Goal: Task Accomplishment & Management: Use online tool/utility

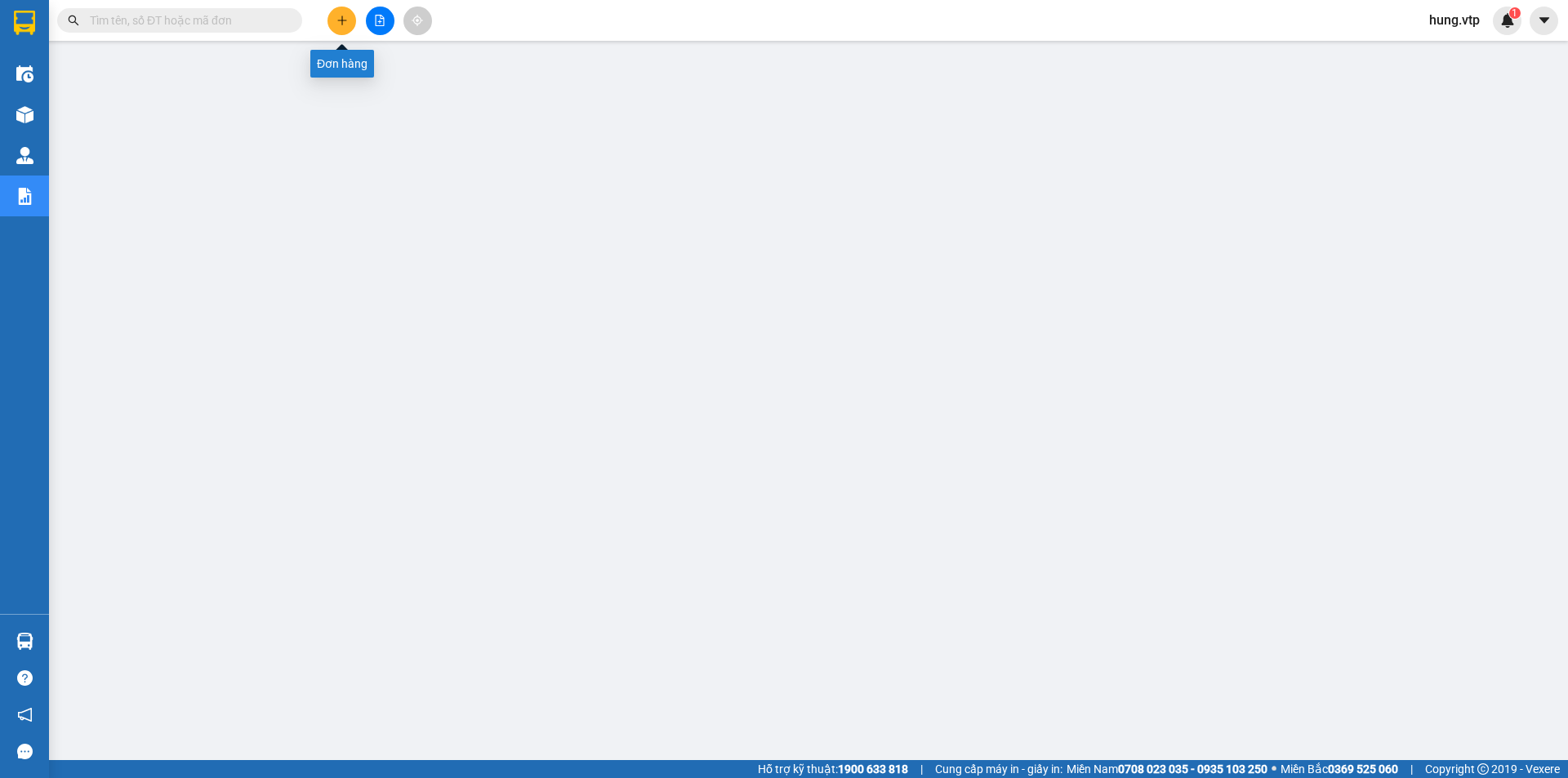
click at [343, 24] on icon "plus" at bounding box center [341, 20] width 11 height 11
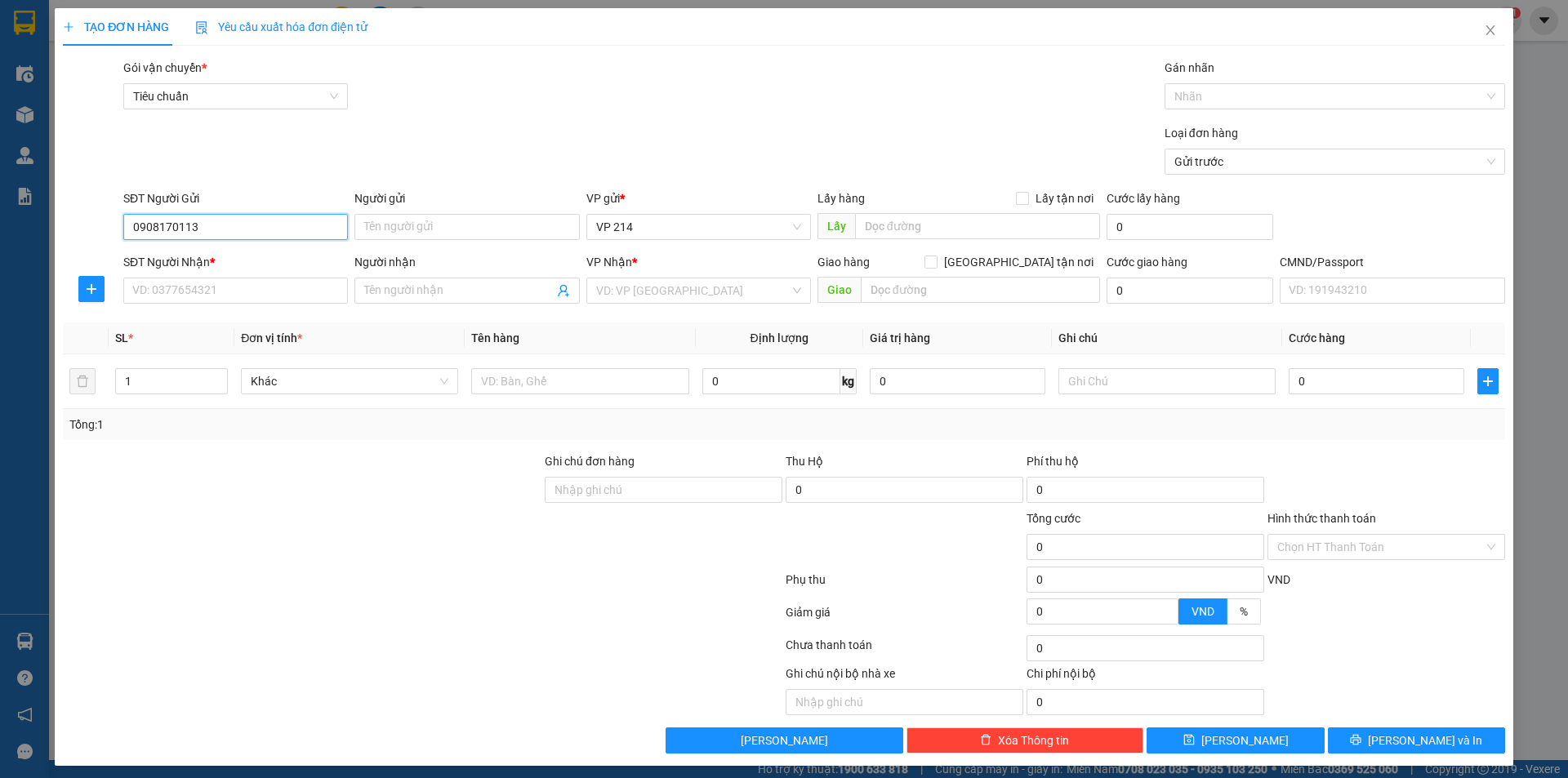
type input "0908170113"
type input "0968590059"
type input "huệ"
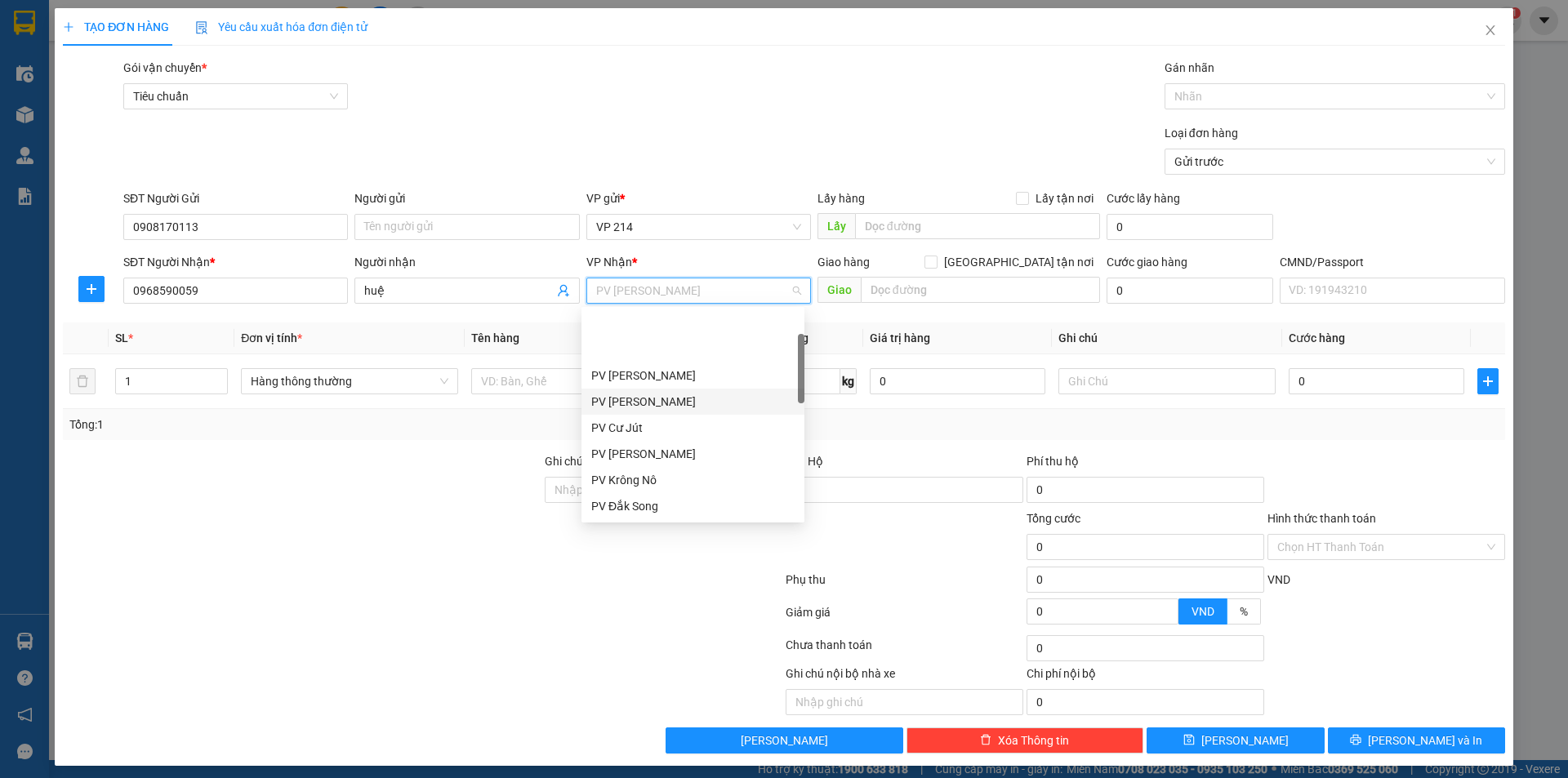
scroll to position [78, 0]
click at [209, 390] on span "Decrease Value" at bounding box center [217, 385] width 18 height 14
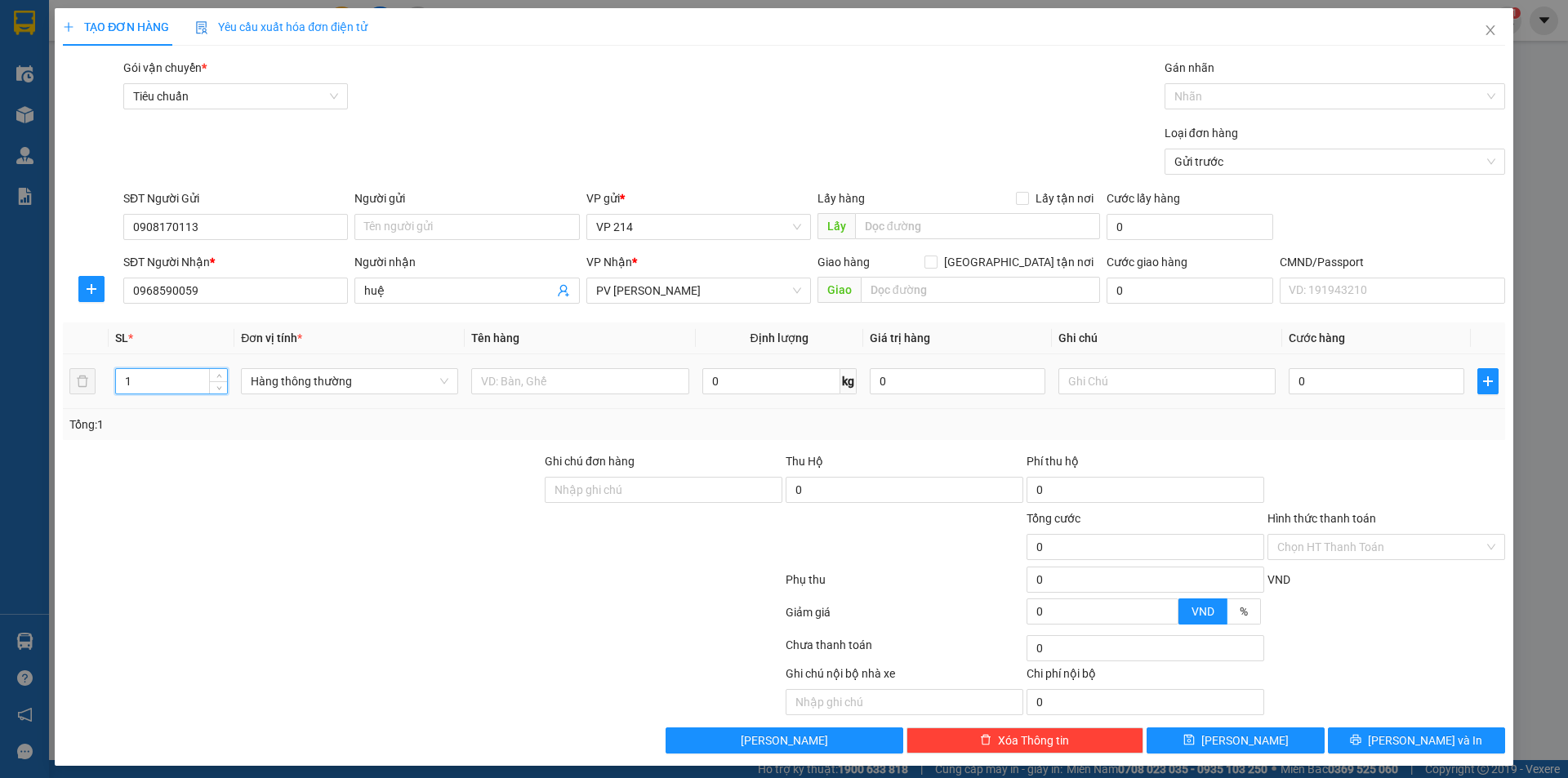
click at [194, 388] on input "1" at bounding box center [171, 381] width 111 height 25
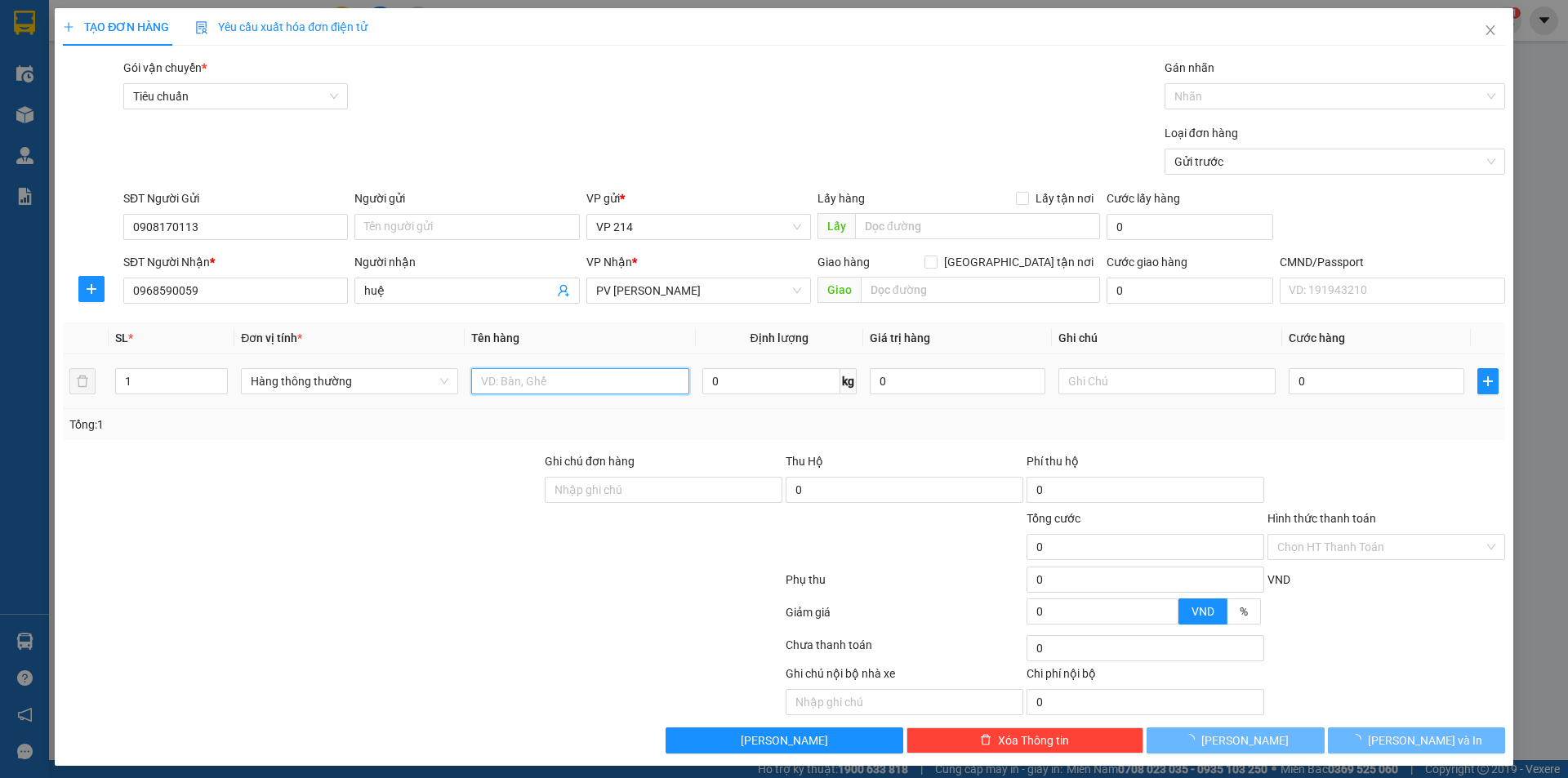
click at [520, 389] on input "text" at bounding box center [580, 381] width 217 height 26
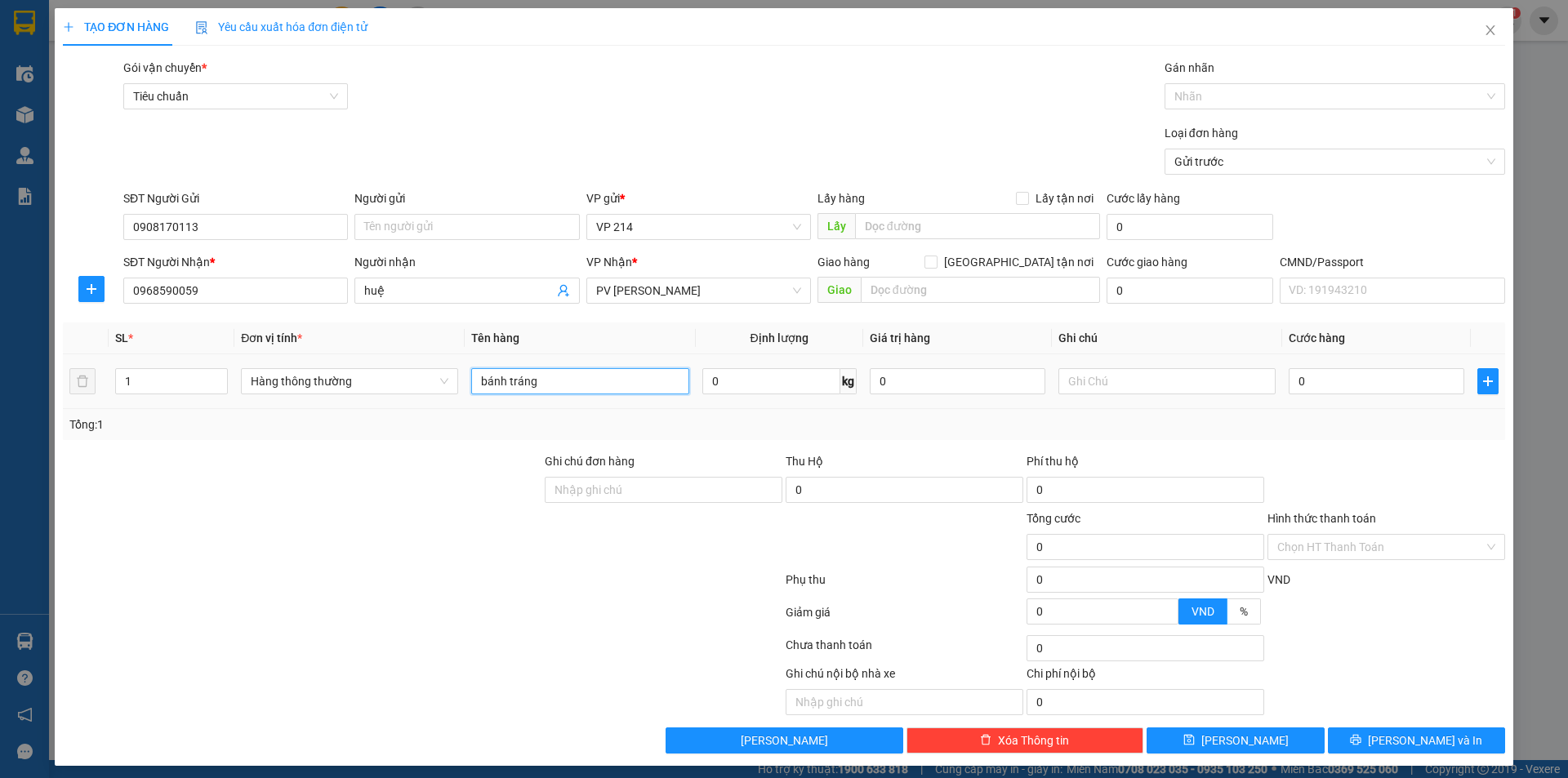
type input "bánh tráng"
type input "1b"
type input "5"
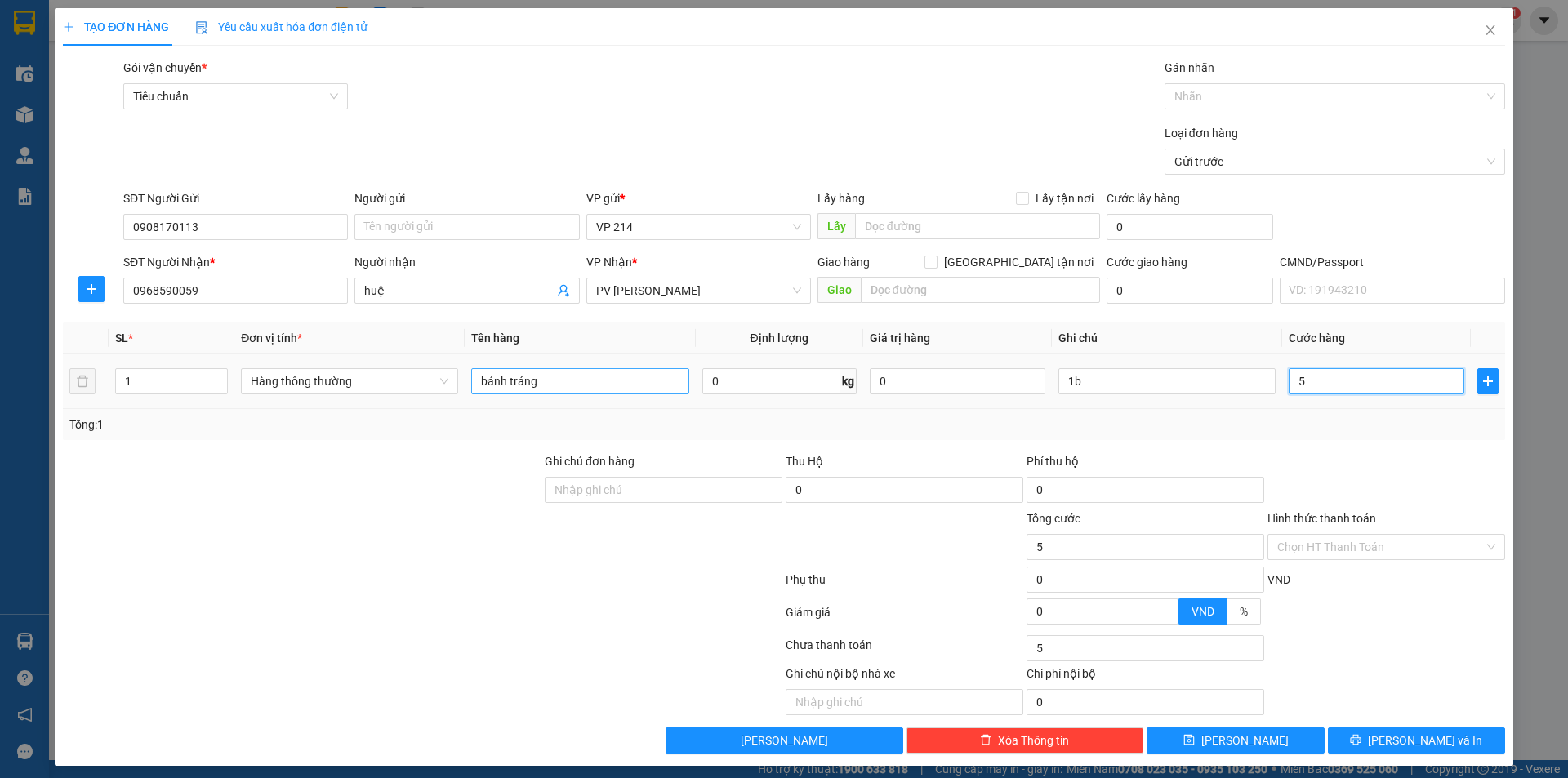
type input "50"
type input "500"
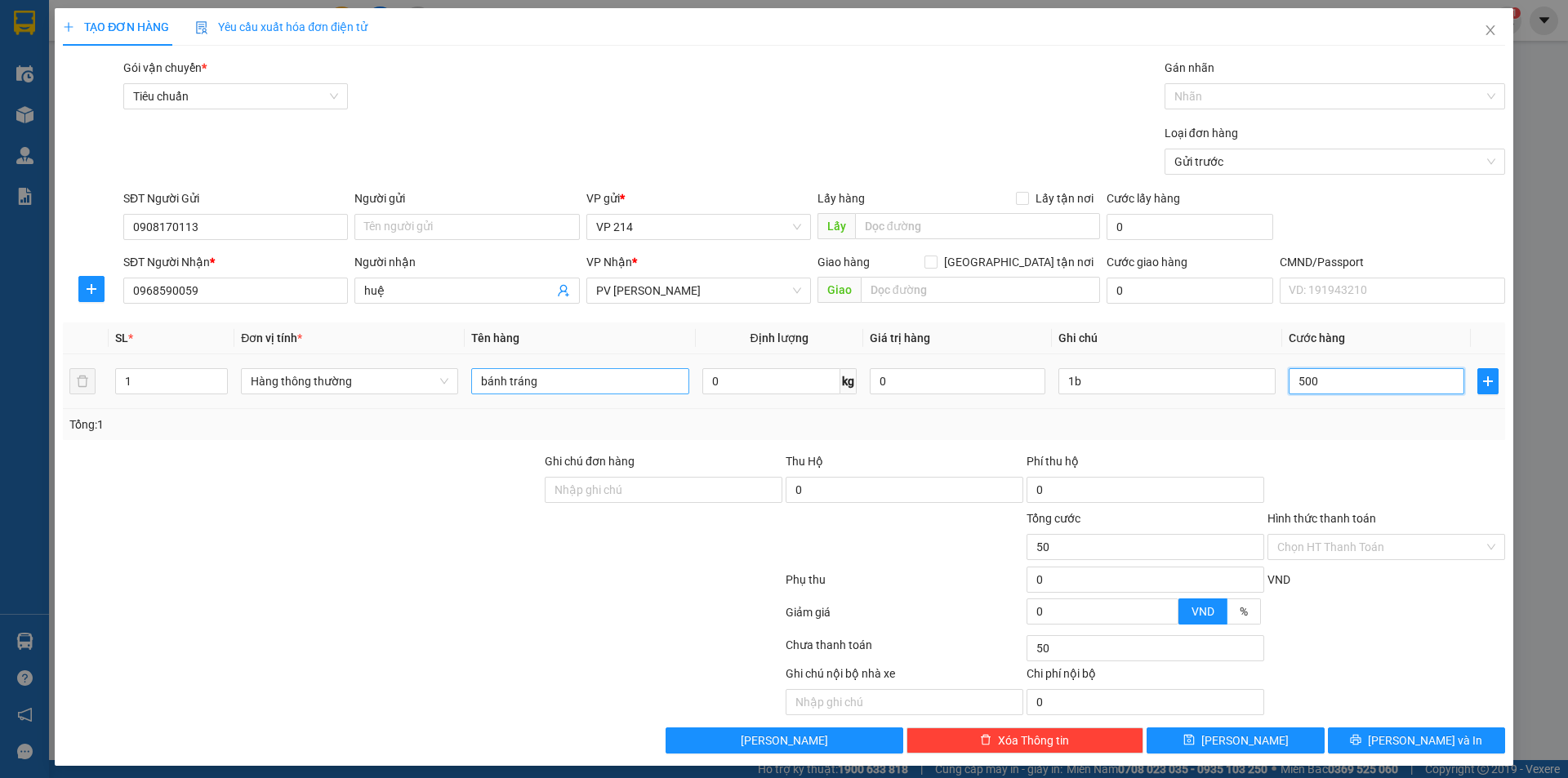
type input "500"
type input "5.000"
type input "50.000"
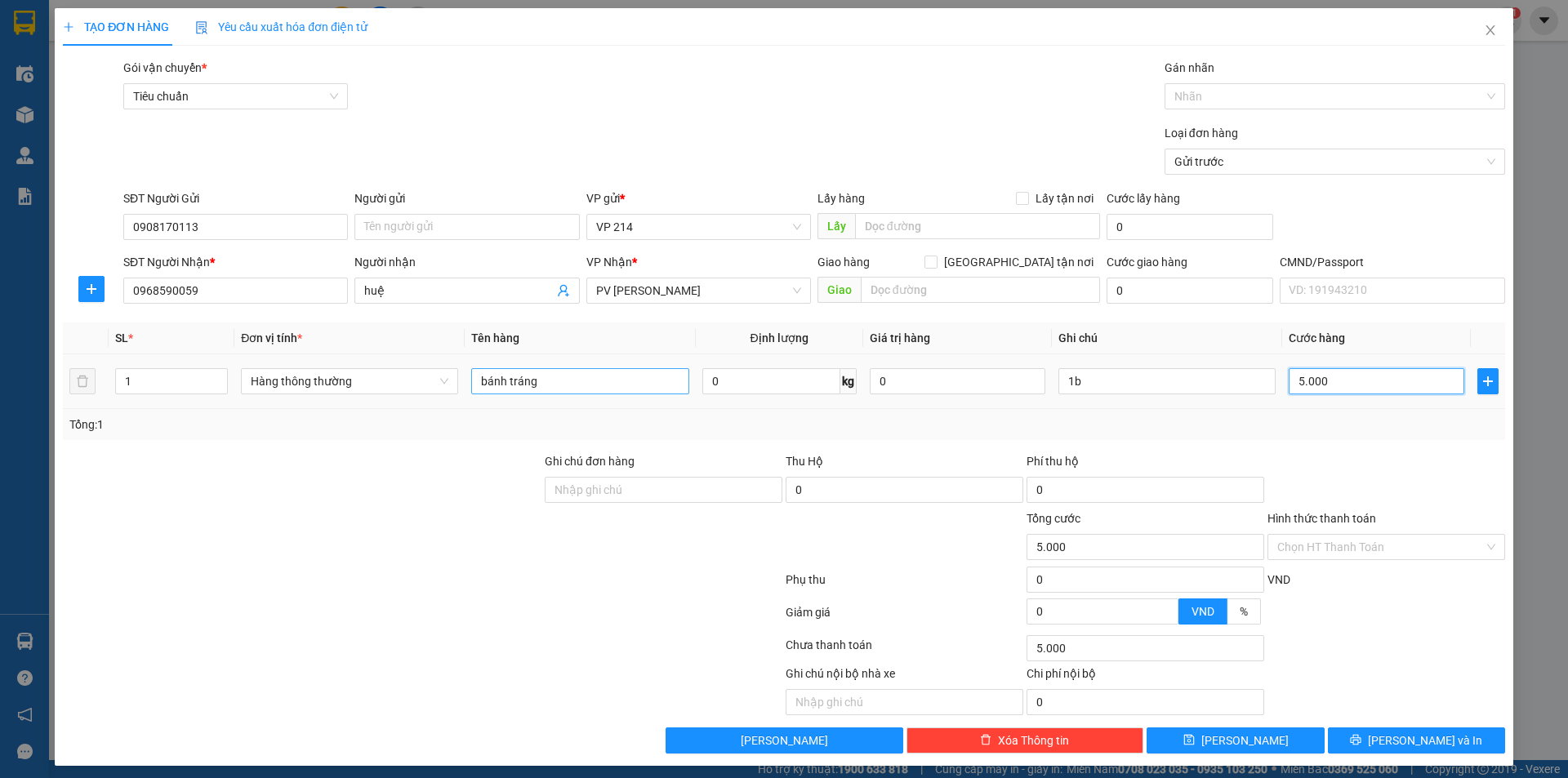
type input "50.000"
click at [1356, 744] on button "Lưu và In" at bounding box center [1416, 740] width 177 height 26
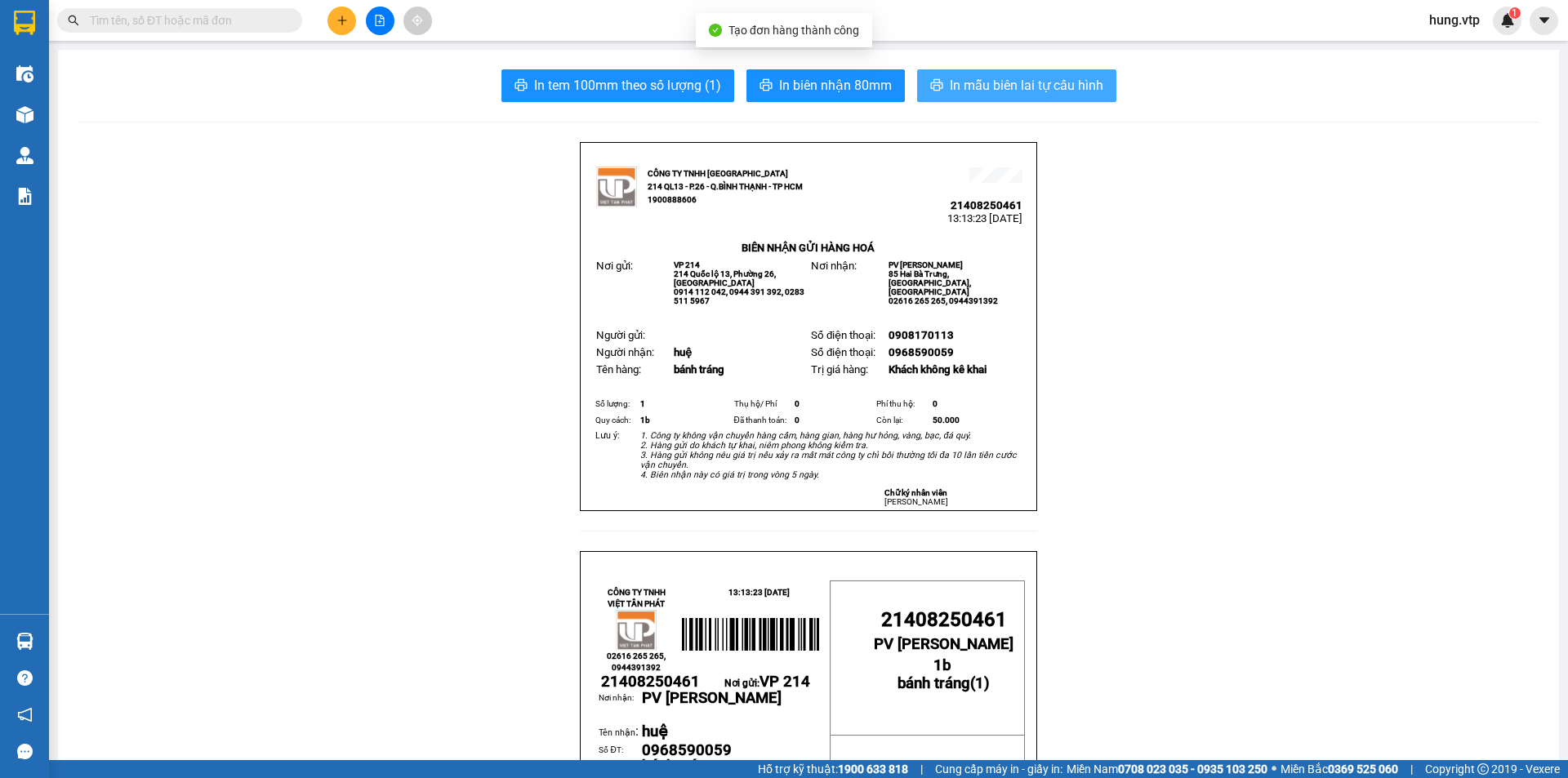
click at [1059, 85] on span "In mẫu biên lai tự cấu hình" at bounding box center [1026, 85] width 154 height 20
click at [274, 31] on span at bounding box center [179, 20] width 245 height 25
click at [274, 25] on input "text" at bounding box center [186, 20] width 193 height 18
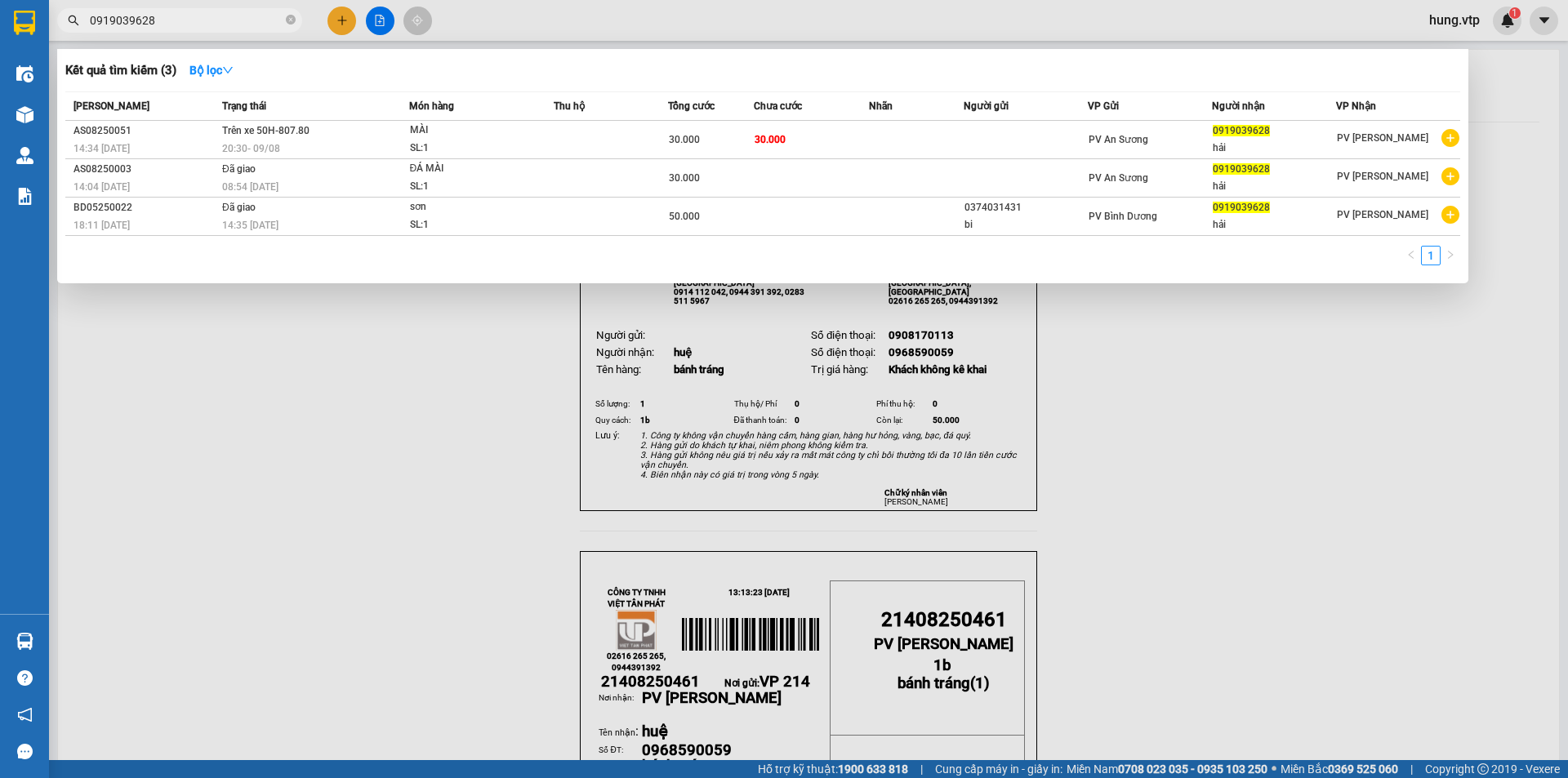
type input "0919039628"
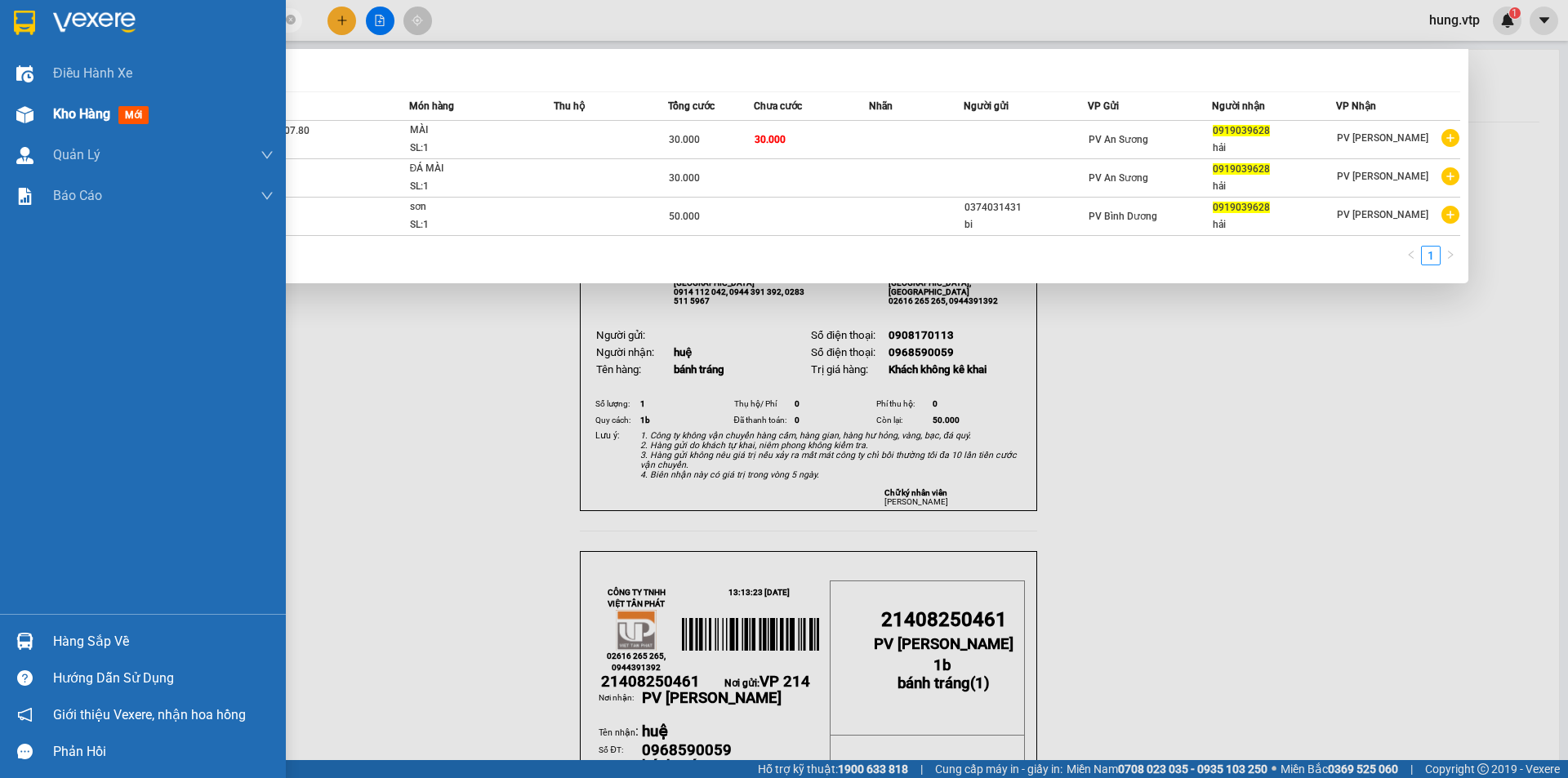
click at [75, 114] on span "Kho hàng" at bounding box center [81, 114] width 57 height 15
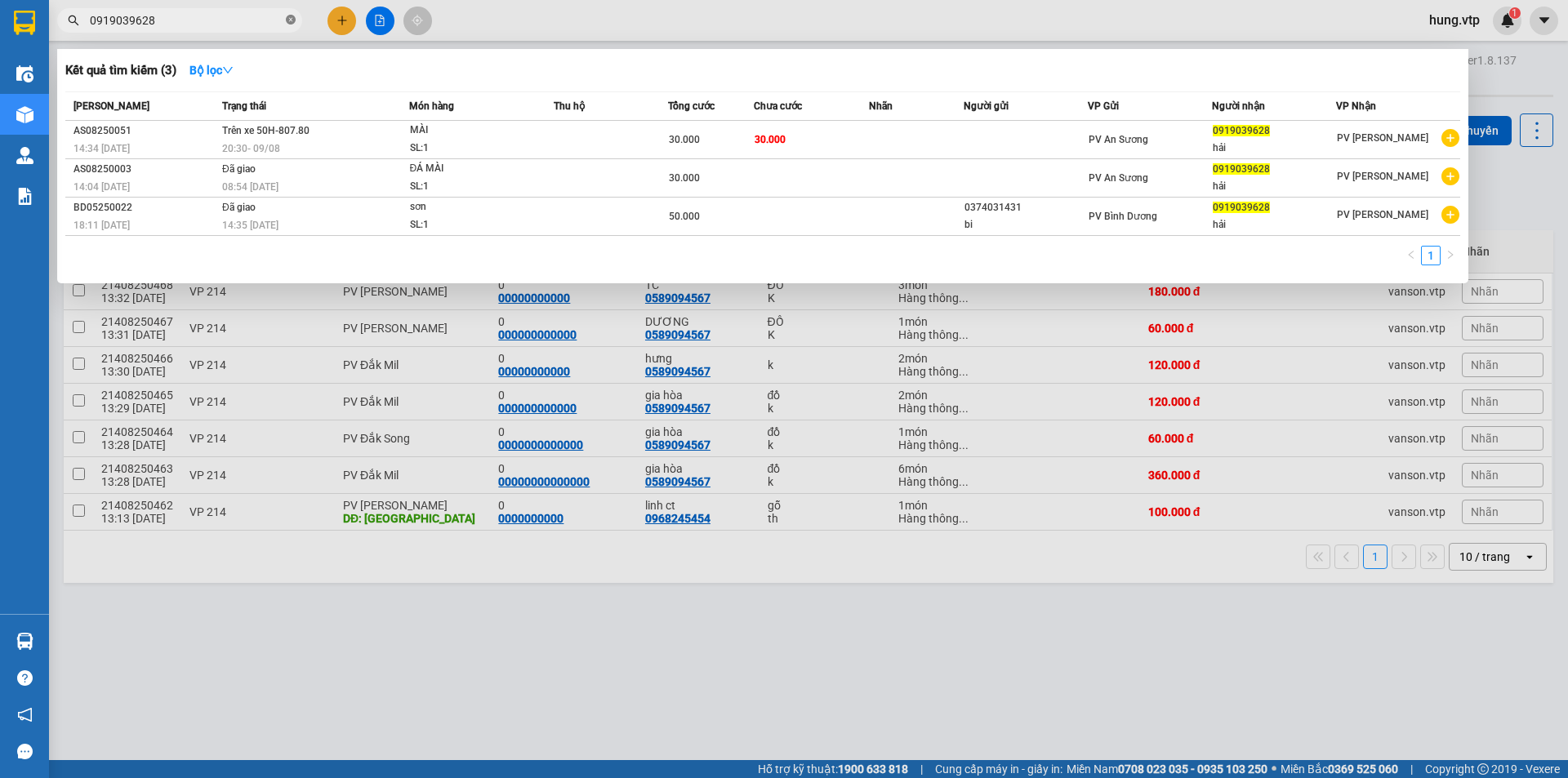
click at [292, 14] on span at bounding box center [291, 20] width 10 height 15
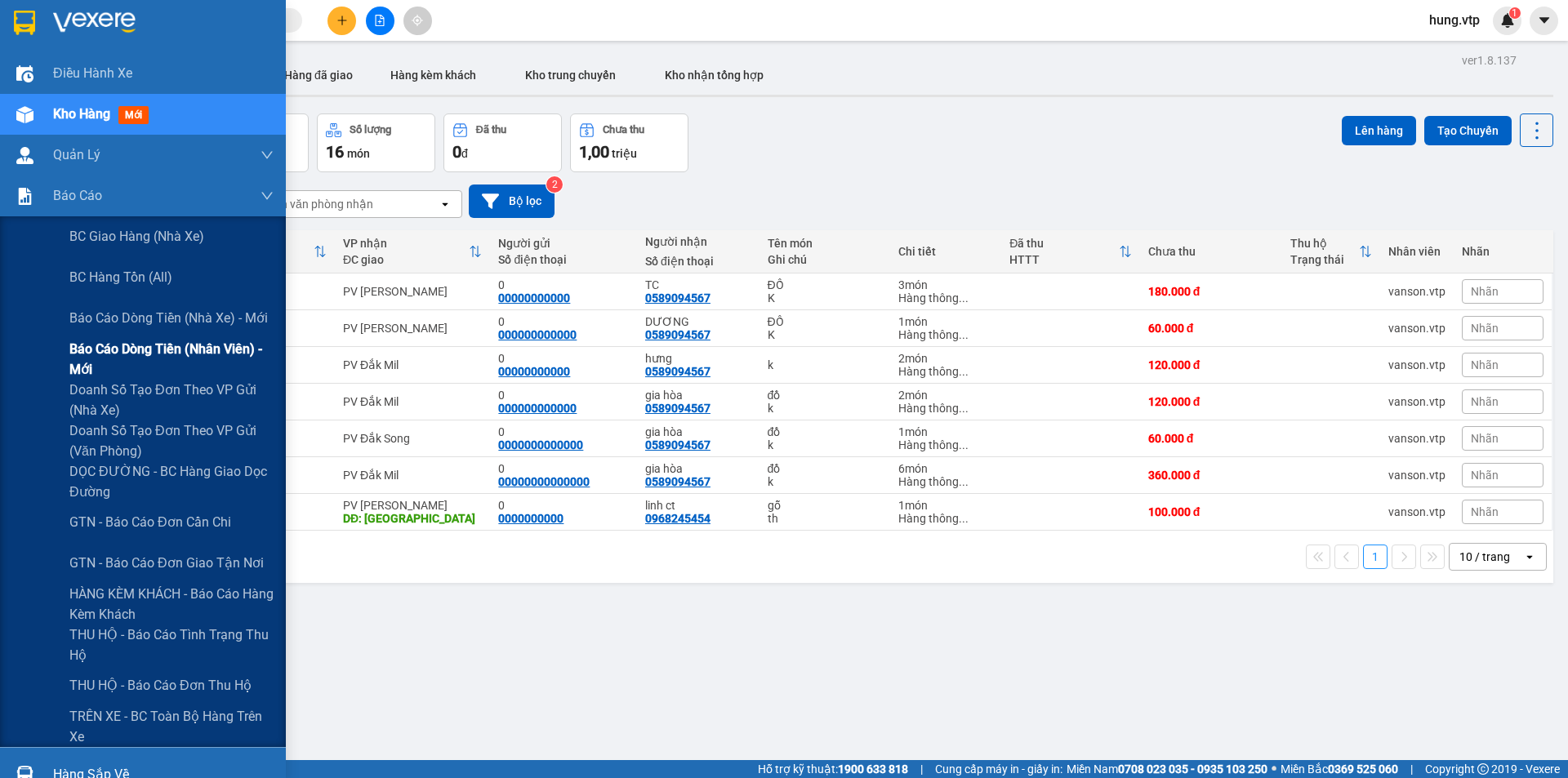
click at [137, 347] on span "Báo cáo dòng tiền (nhân viên) - mới" at bounding box center [171, 359] width 204 height 41
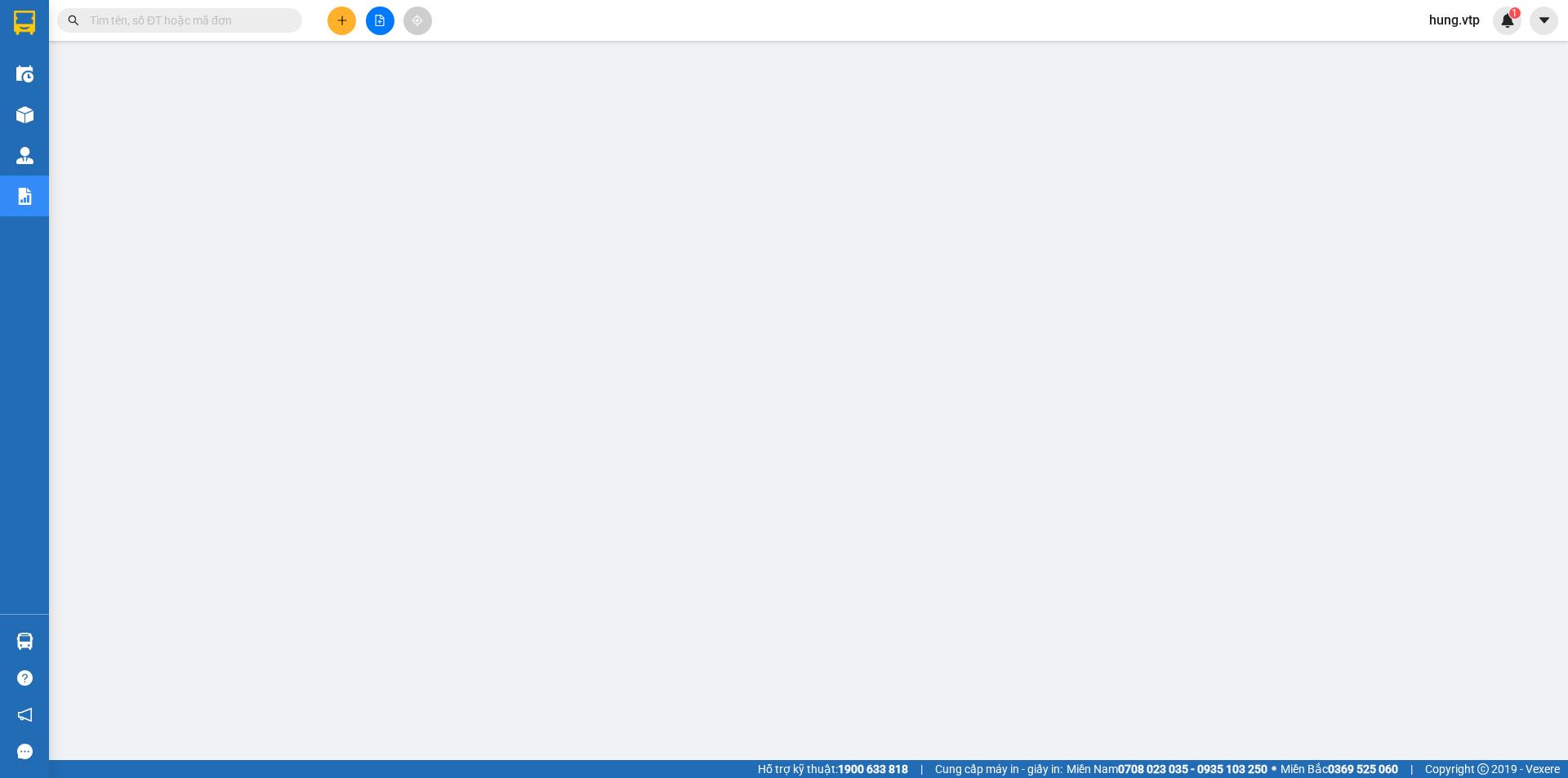
click at [1442, 32] on div "hung.vtp 1" at bounding box center [1469, 21] width 105 height 29
click at [1447, 25] on span "hung.vtp" at bounding box center [1454, 20] width 76 height 20
click at [1446, 52] on span "Đăng xuất" at bounding box center [1474, 50] width 69 height 18
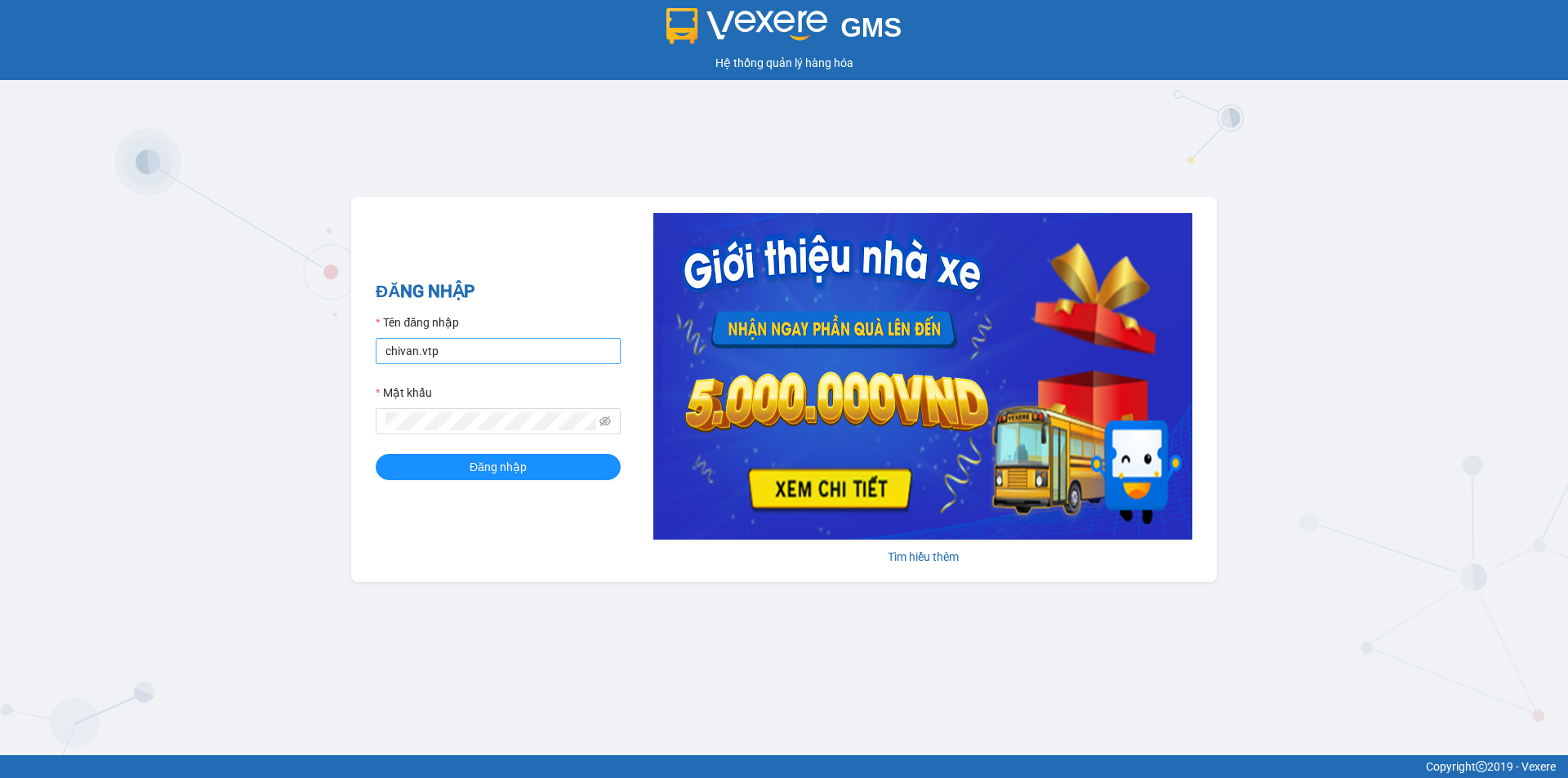
drag, startPoint x: 427, startPoint y: 335, endPoint x: 434, endPoint y: 348, distance: 14.8
click at [434, 348] on div "Tên đăng nhập chivan.vtp" at bounding box center [497, 339] width 245 height 51
click at [434, 348] on input "chivan.vtp" at bounding box center [497, 350] width 245 height 26
type input "kienhoa.vtp"
click at [559, 479] on button "Đăng nhập" at bounding box center [497, 467] width 245 height 26
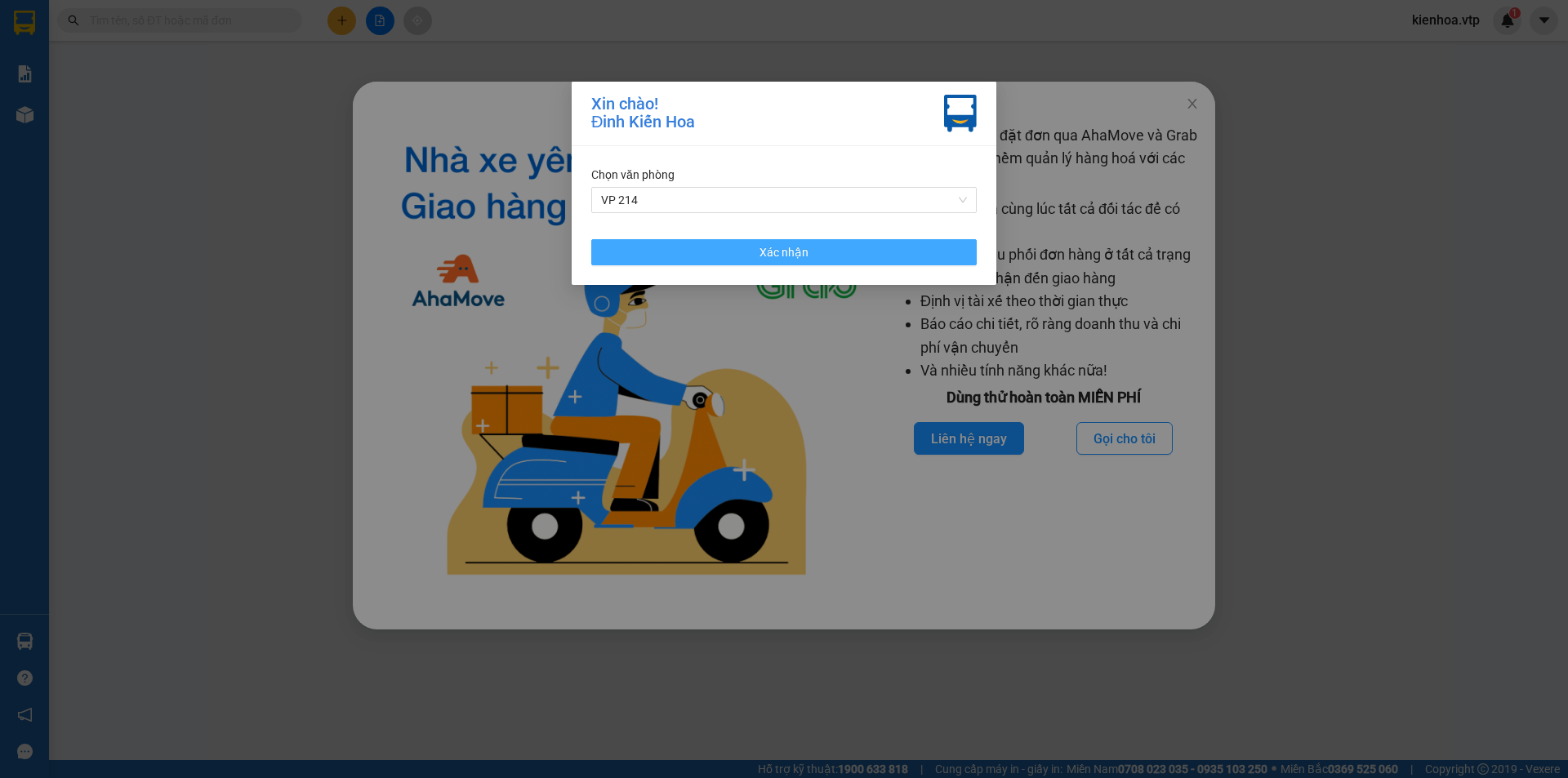
click at [806, 249] on span "Xác nhận" at bounding box center [784, 252] width 49 height 18
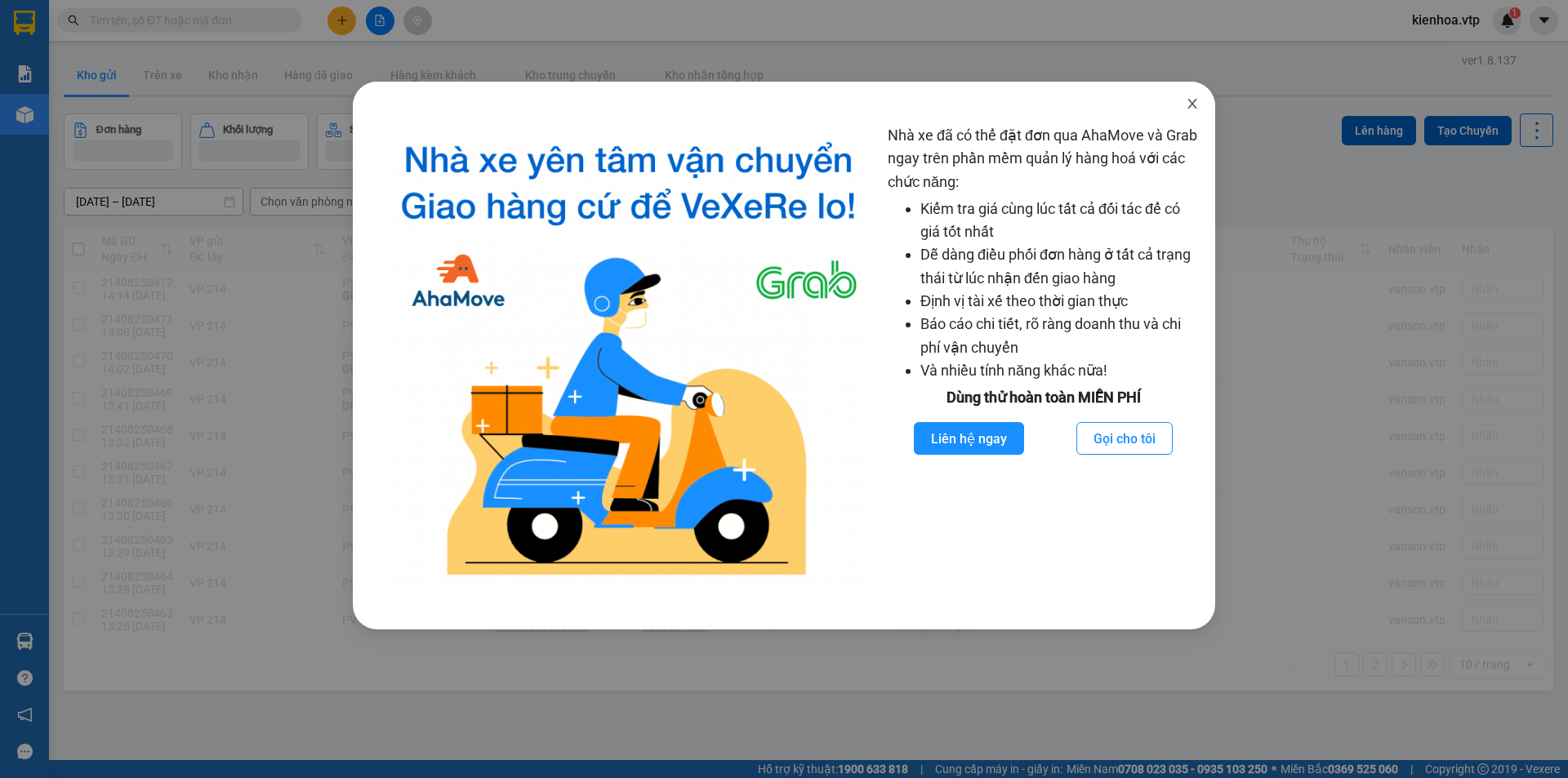
click at [1180, 102] on span "Close" at bounding box center [1192, 104] width 46 height 46
